Goal: Information Seeking & Learning: Learn about a topic

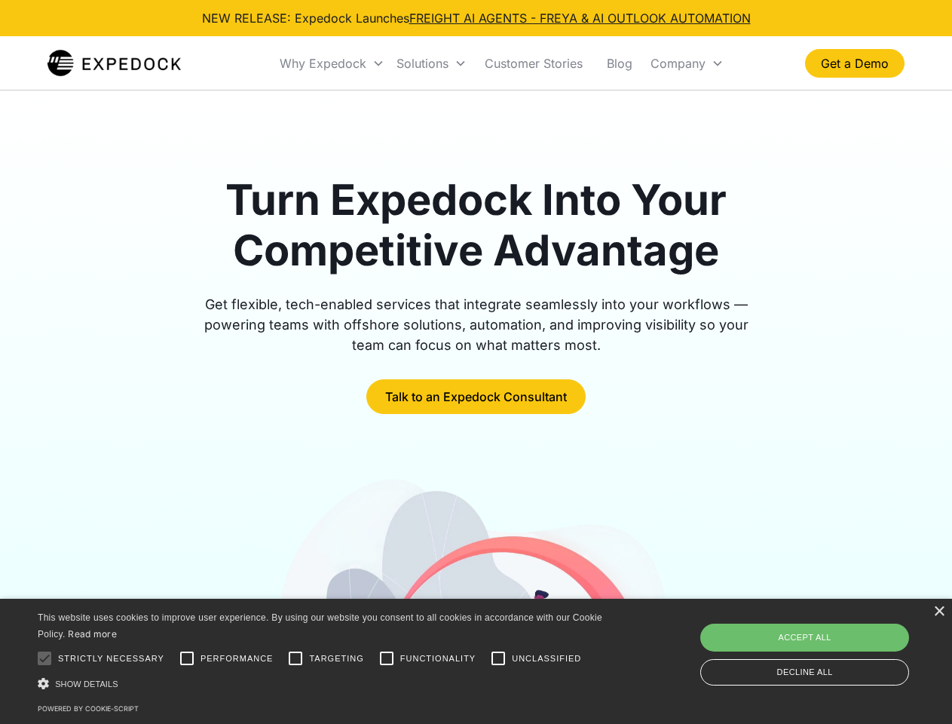
click at [332, 63] on div "Why Expedock" at bounding box center [323, 63] width 87 height 15
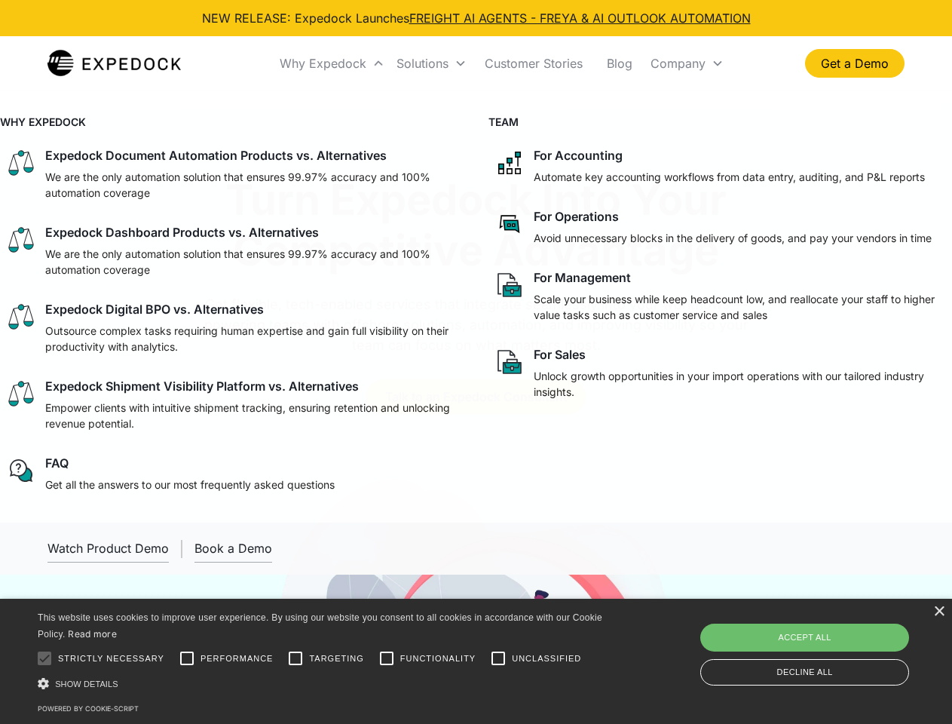
click at [431, 63] on div "Solutions" at bounding box center [423, 63] width 52 height 15
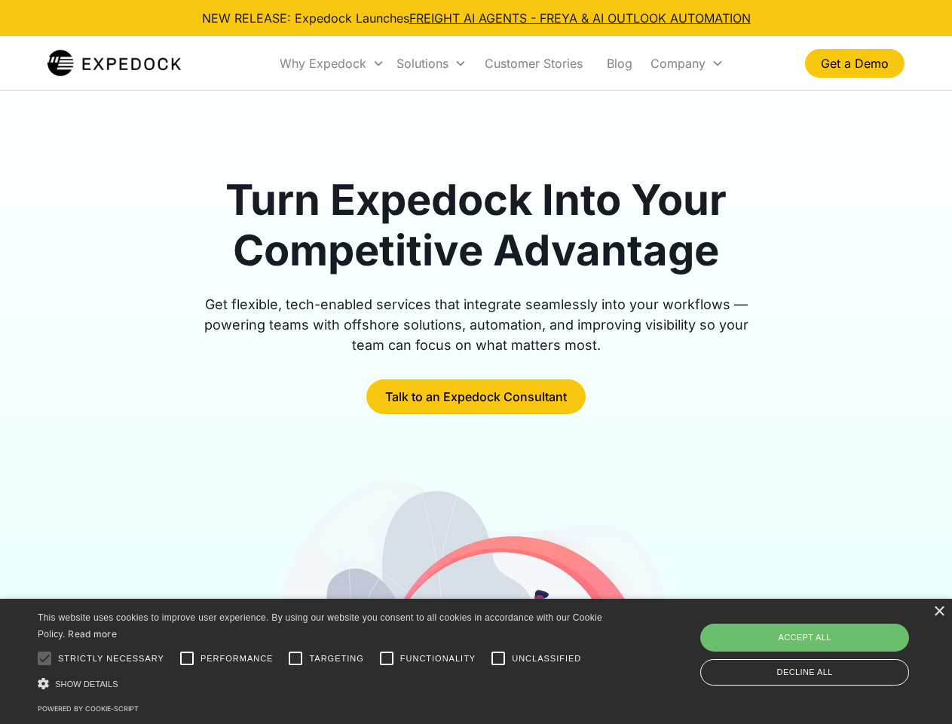
click at [687, 63] on div "Company" at bounding box center [678, 63] width 55 height 15
click at [44, 658] on div at bounding box center [44, 658] width 30 height 30
click at [187, 658] on input "Performance" at bounding box center [187, 658] width 30 height 30
checkbox input "true"
click at [295, 658] on input "Targeting" at bounding box center [295, 658] width 30 height 30
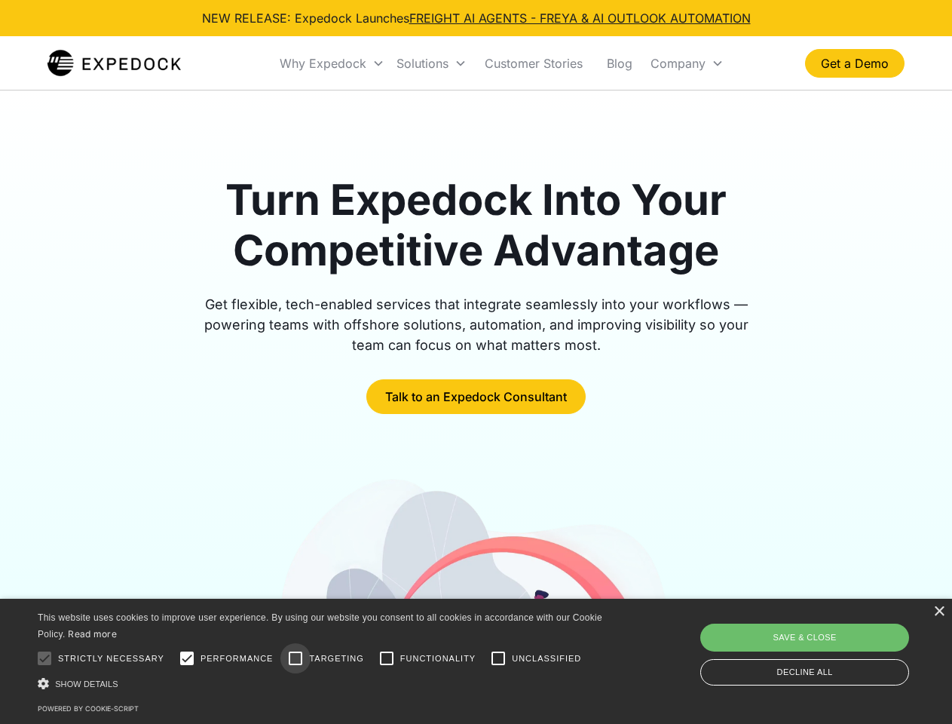
checkbox input "true"
click at [387, 658] on input "Functionality" at bounding box center [387, 658] width 30 height 30
checkbox input "true"
click at [498, 658] on input "Unclassified" at bounding box center [498, 658] width 30 height 30
checkbox input "true"
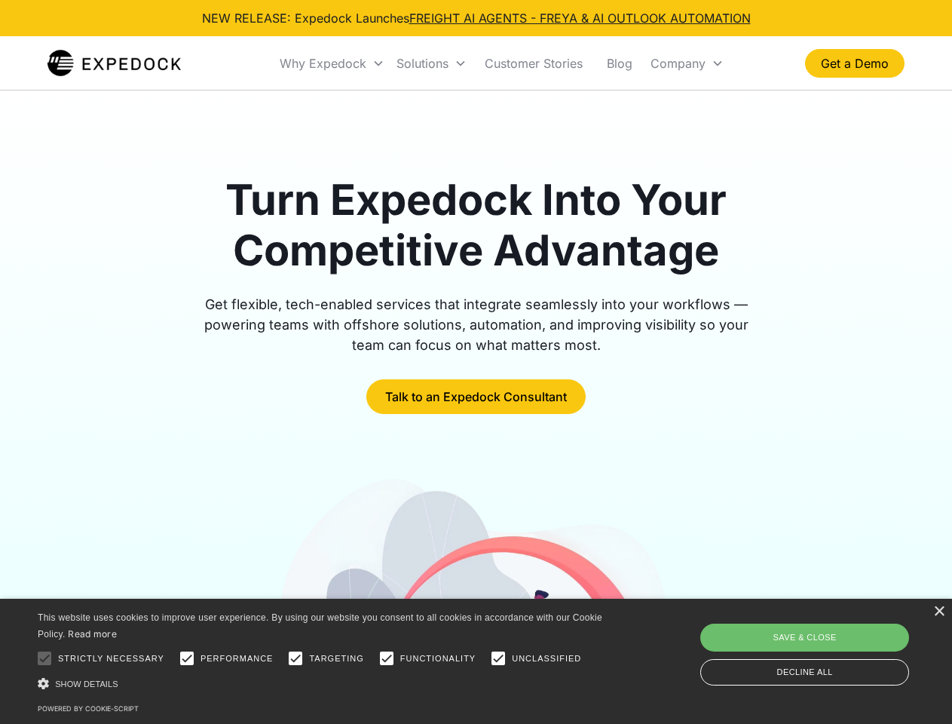
click at [323, 683] on div "Show details Hide details" at bounding box center [323, 683] width 570 height 16
